Goal: Task Accomplishment & Management: Use online tool/utility

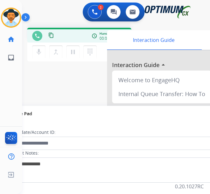
click at [72, 83] on div "phone content_copy access_time Call metrics Queue 29293619:34 Hold 00:00 Talk 0…" at bounding box center [108, 154] width 173 height 263
